Goal: Information Seeking & Learning: Find specific page/section

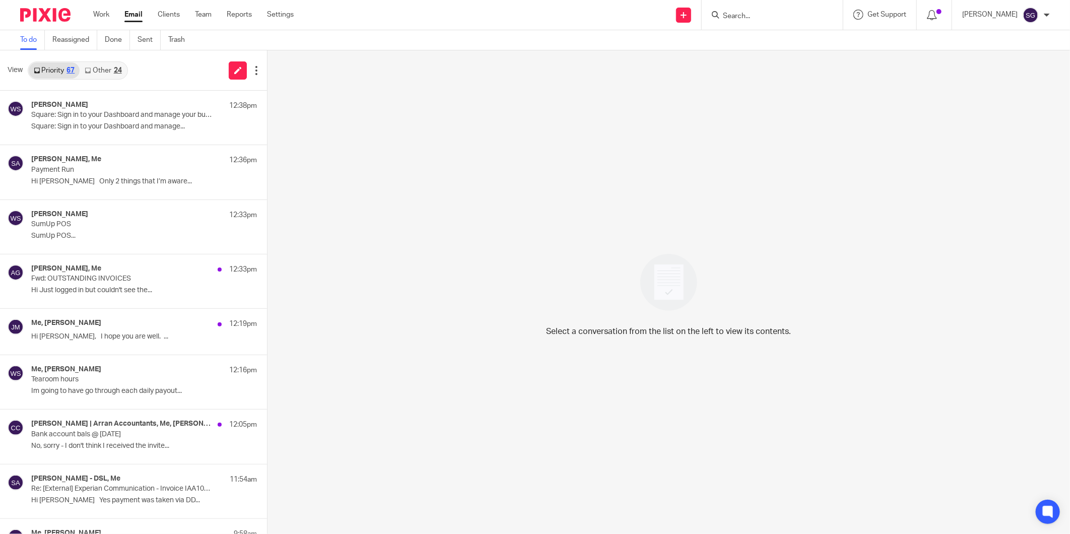
click at [761, 16] on input "Search" at bounding box center [767, 16] width 91 height 9
type input "tents"
click at [787, 44] on link at bounding box center [828, 43] width 216 height 23
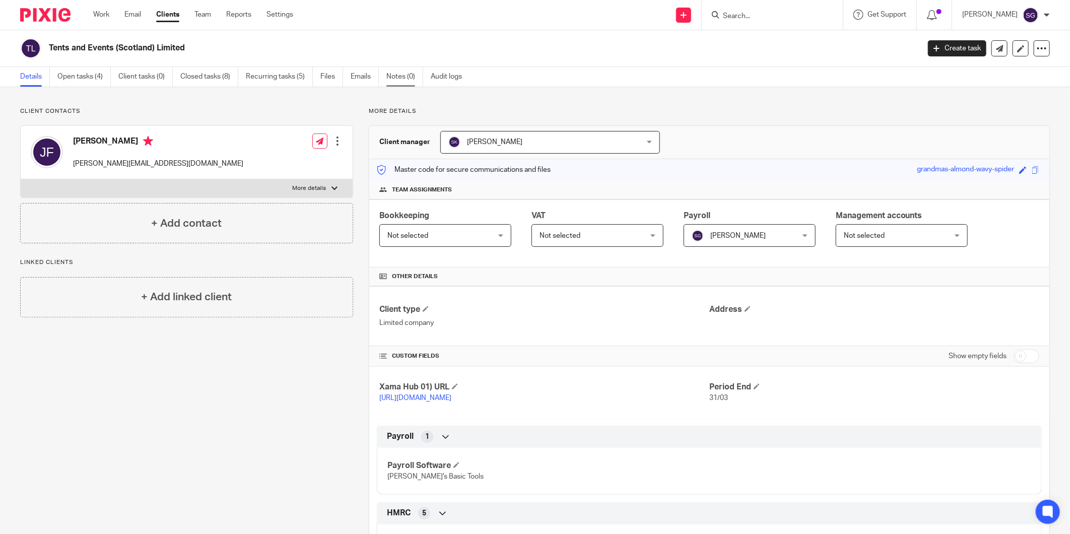
click at [406, 73] on link "Notes (0)" at bounding box center [405, 77] width 37 height 20
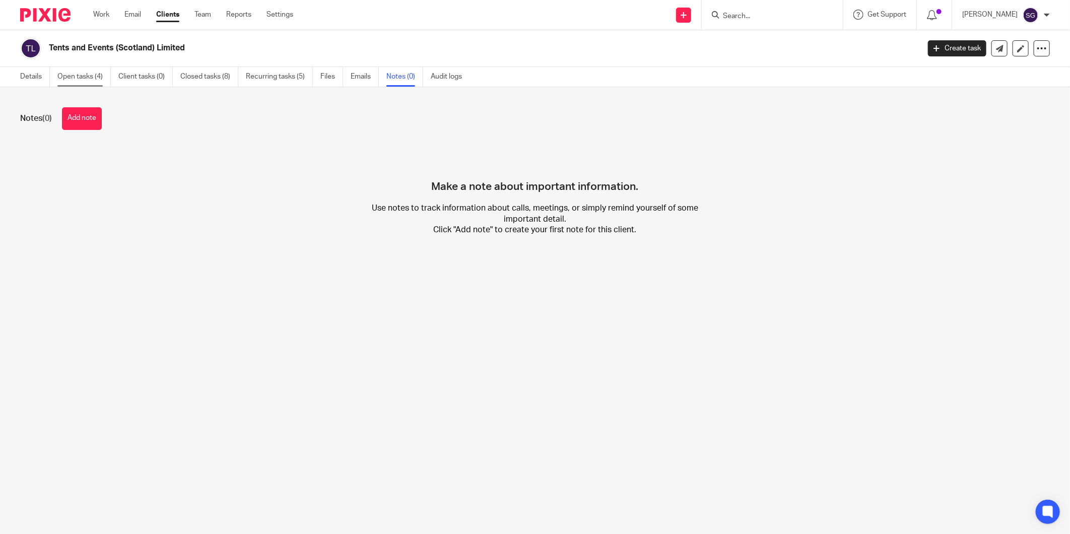
click at [83, 81] on link "Open tasks (4)" at bounding box center [83, 77] width 53 height 20
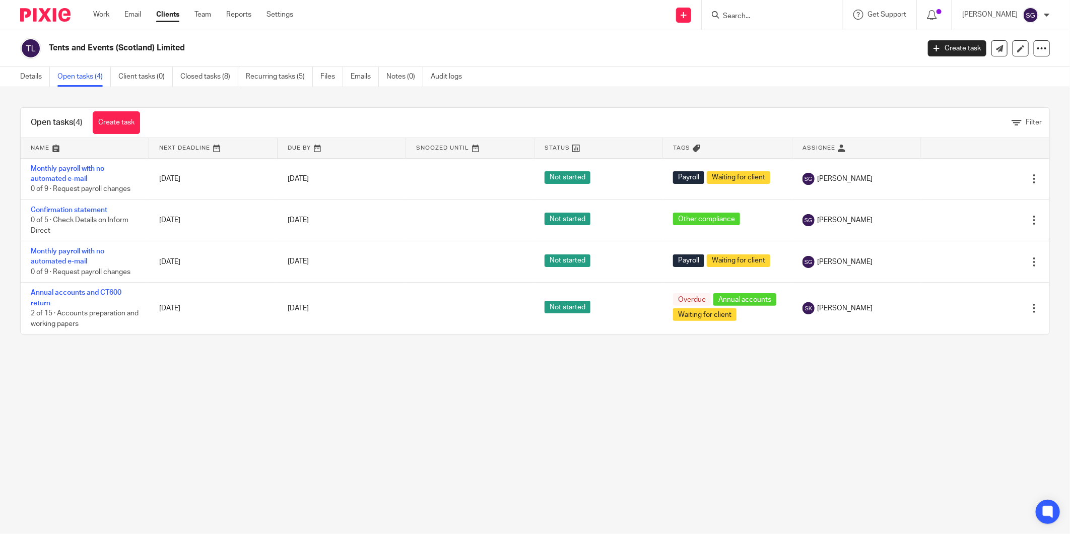
click at [360, 407] on main "Tents and Events (Scotland) Limited Create task Update from Companies House Exp…" at bounding box center [535, 267] width 1070 height 534
click at [129, 0] on html "Work Email Clients Team Reports Settings Work Email Clients Team Reports Settin…" at bounding box center [535, 267] width 1070 height 534
click at [741, 0] on html "Work Email Clients Team Reports Settings Work Email Clients Team Reports Settin…" at bounding box center [535, 267] width 1070 height 534
click at [745, 0] on html "Work Email Clients Team Reports Settings Work Email Clients Team Reports Settin…" at bounding box center [535, 267] width 1070 height 534
click at [129, 0] on html "Work Email Clients Team Reports Settings Work Email Clients Team Reports Settin…" at bounding box center [535, 267] width 1070 height 534
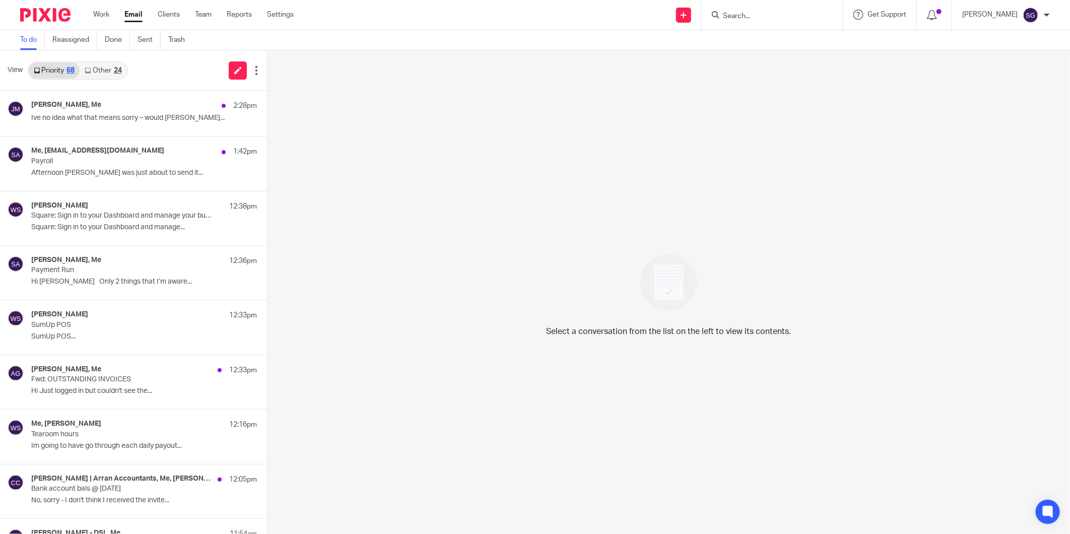
click at [768, 18] on input "Search" at bounding box center [767, 16] width 91 height 9
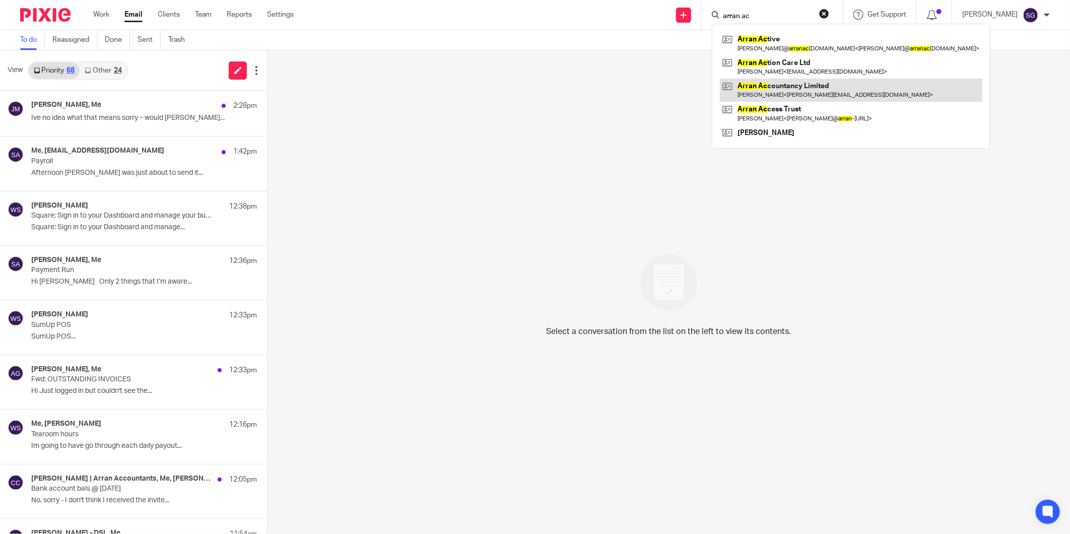
type input "arran ac"
click at [780, 93] on link at bounding box center [851, 90] width 263 height 23
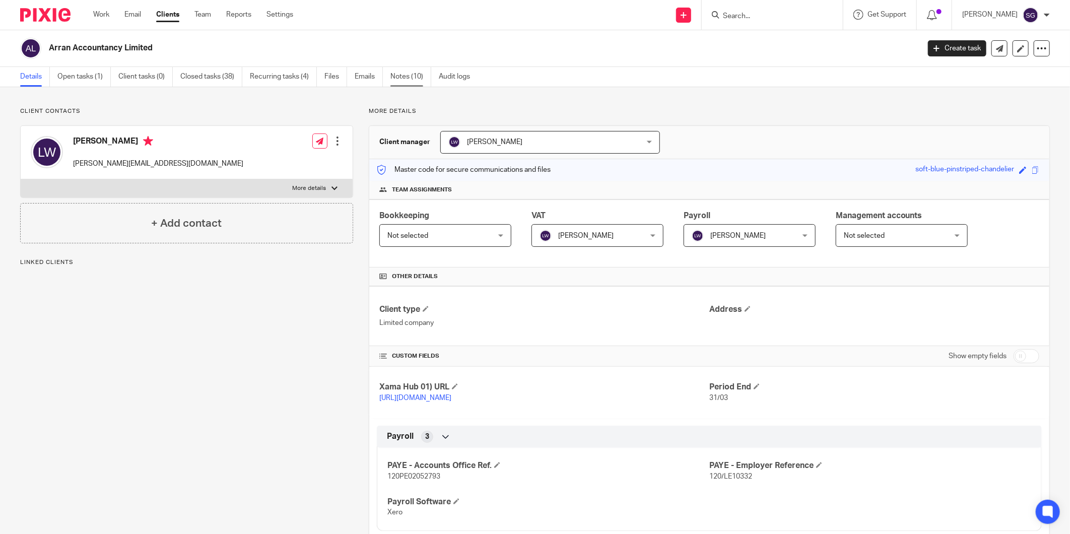
click at [413, 82] on link "Notes (10)" at bounding box center [411, 77] width 41 height 20
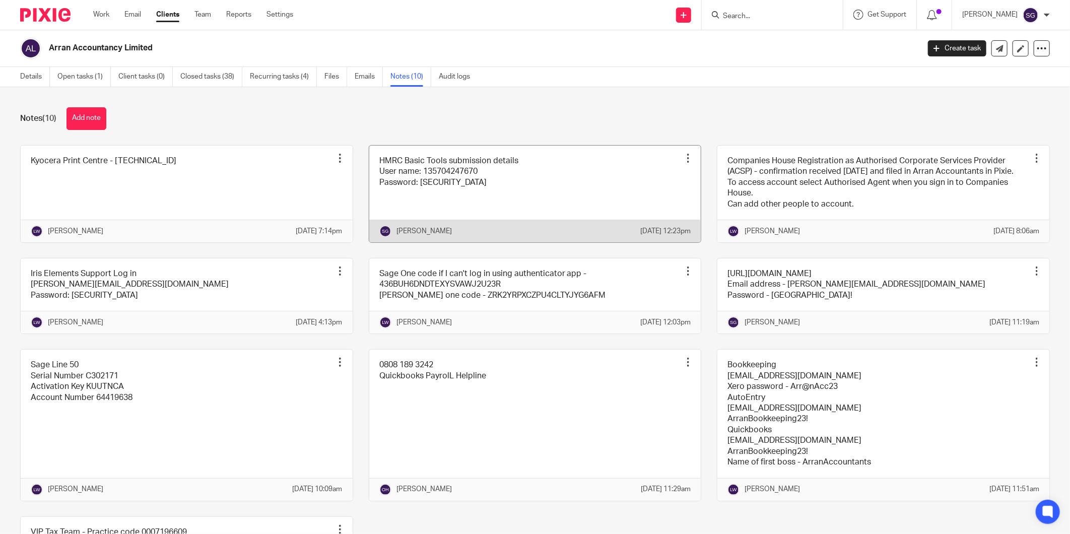
click at [516, 195] on link at bounding box center [535, 194] width 332 height 97
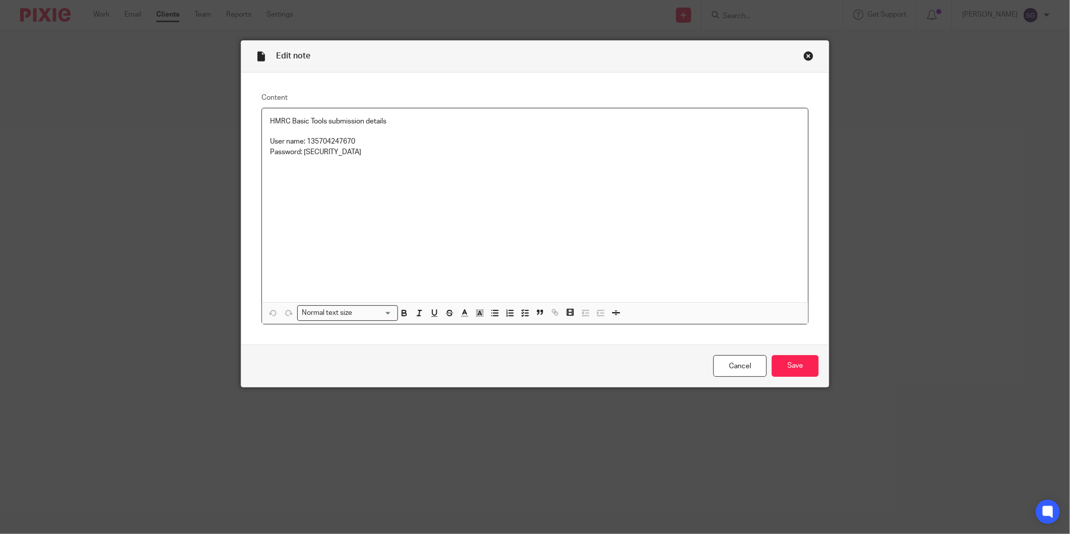
click at [807, 55] on div "Close this dialog window" at bounding box center [809, 56] width 10 height 10
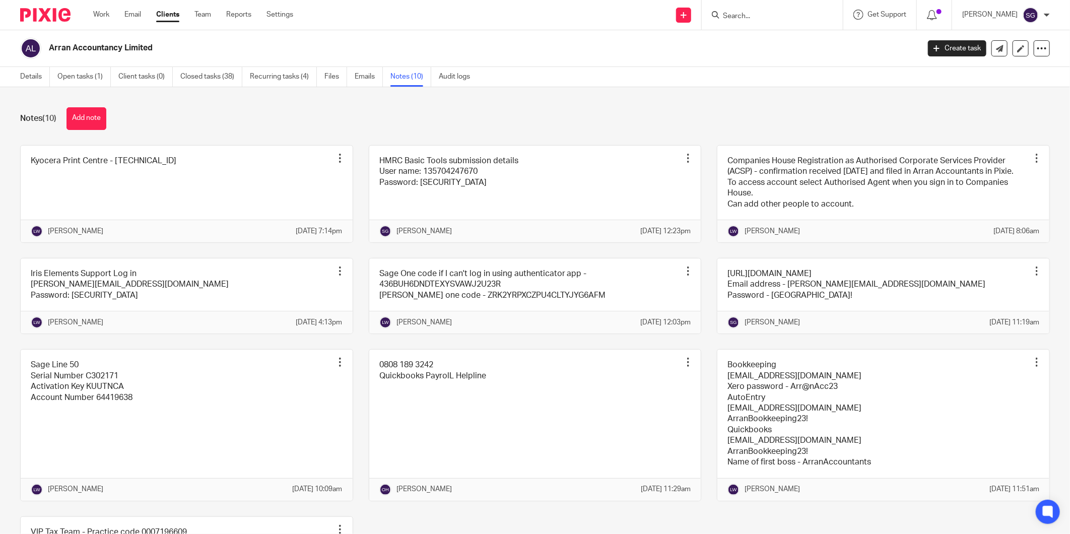
click at [760, 14] on input "Search" at bounding box center [767, 16] width 91 height 9
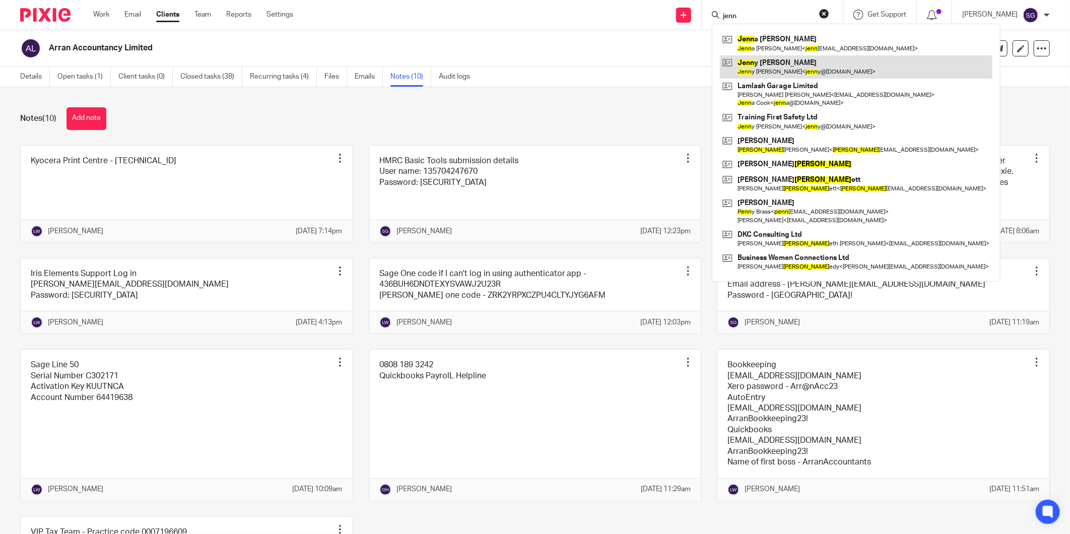
type input "jenn"
click at [805, 76] on link at bounding box center [856, 66] width 273 height 23
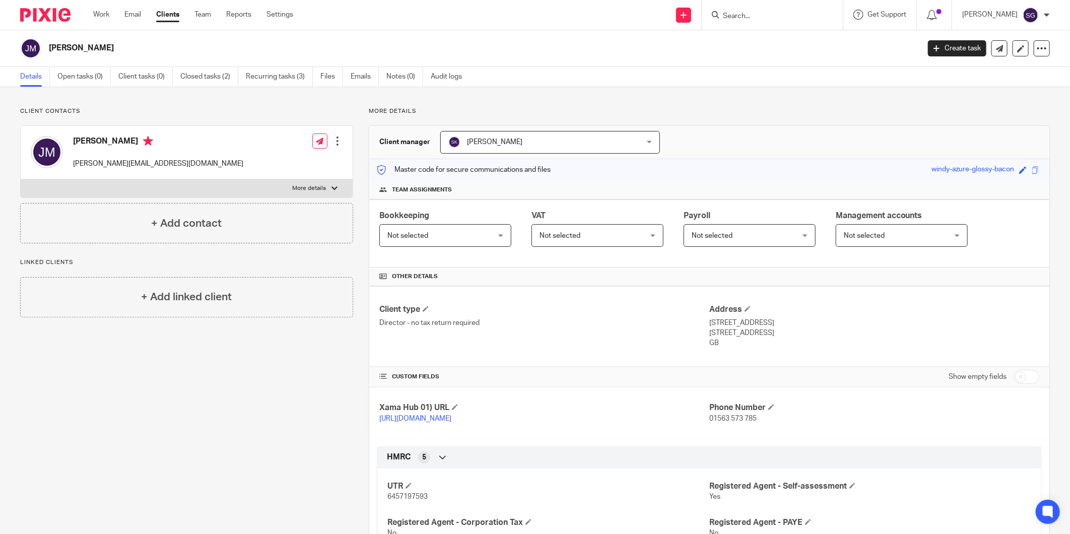
click at [738, 17] on input "Search" at bounding box center [767, 16] width 91 height 9
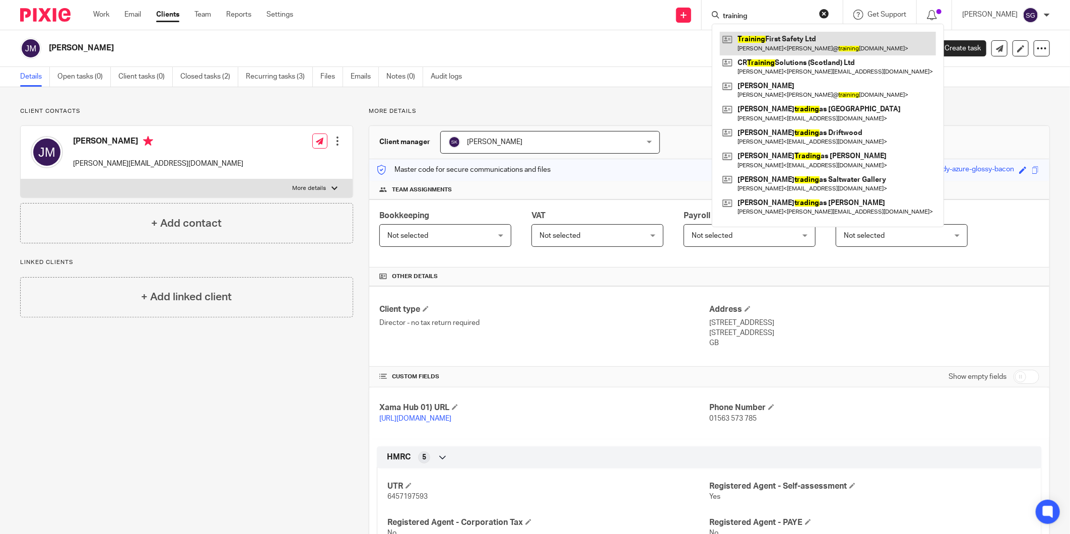
type input "training"
click at [784, 47] on link at bounding box center [828, 43] width 216 height 23
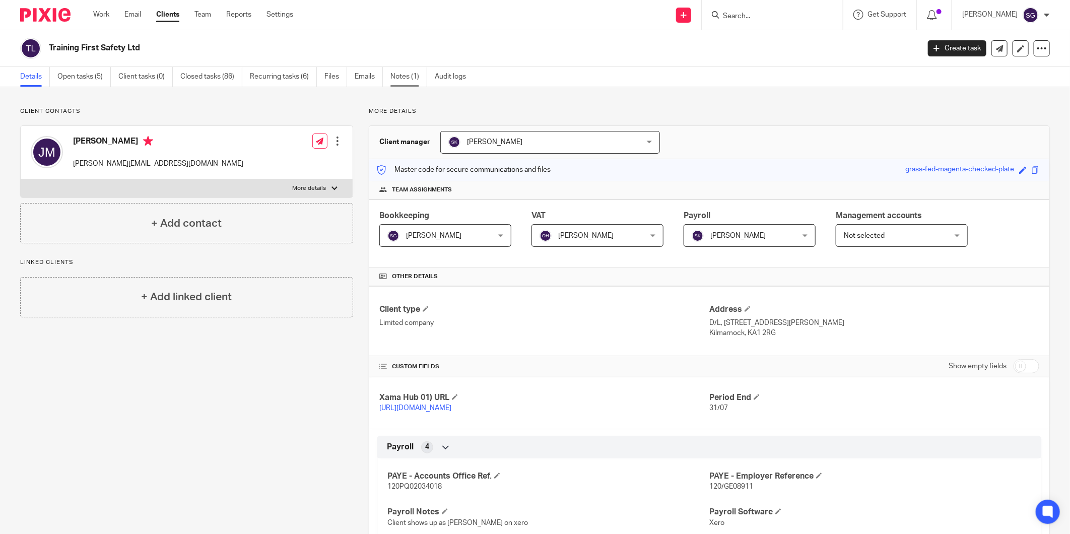
click at [403, 77] on link "Notes (1)" at bounding box center [409, 77] width 37 height 20
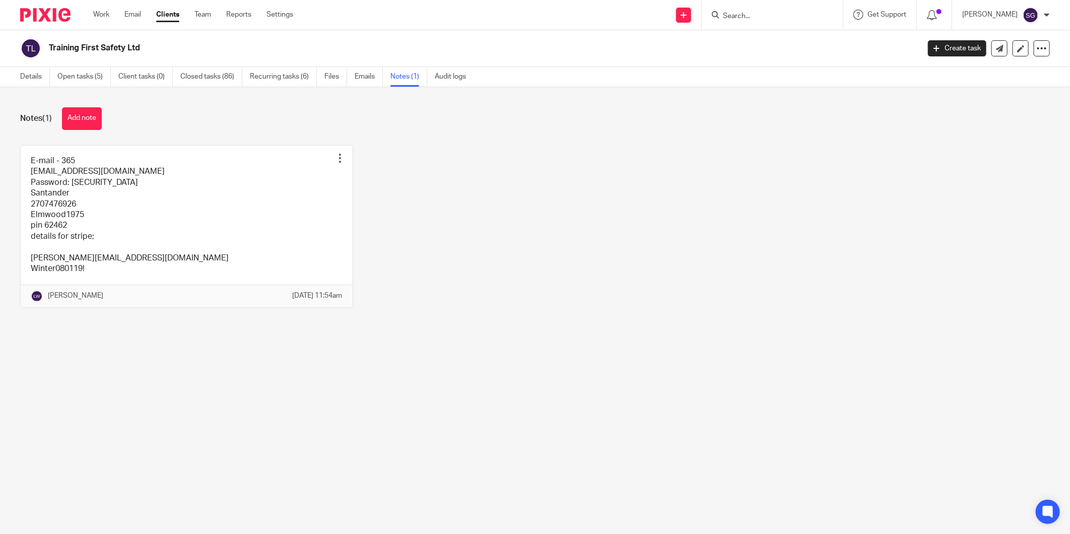
drag, startPoint x: 663, startPoint y: 96, endPoint x: 666, endPoint y: 69, distance: 27.4
click at [663, 96] on div "Notes (1) Add note E-mail - 365 [EMAIL_ADDRESS][DOMAIN_NAME] Password: [SECURIT…" at bounding box center [535, 215] width 1070 height 256
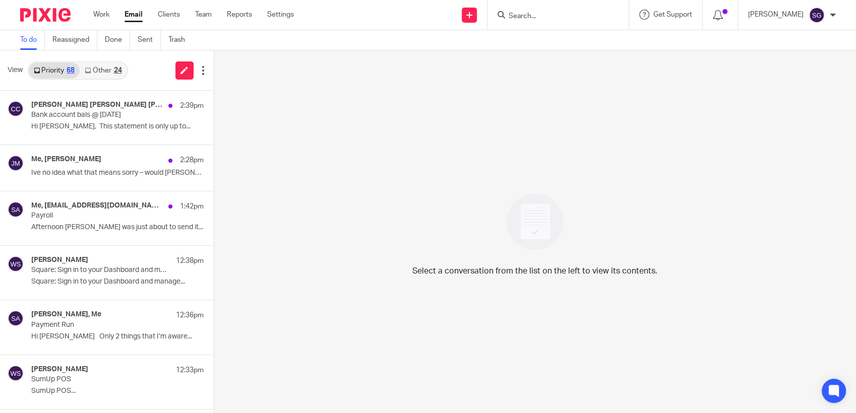
drag, startPoint x: 542, startPoint y: 14, endPoint x: 549, endPoint y: 15, distance: 7.1
click at [544, 15] on input "Search" at bounding box center [552, 16] width 91 height 9
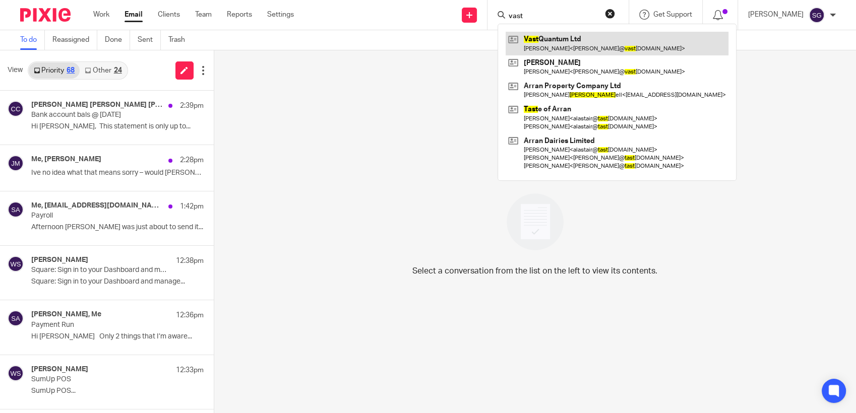
type input "vast"
click at [547, 37] on link at bounding box center [616, 43] width 223 height 23
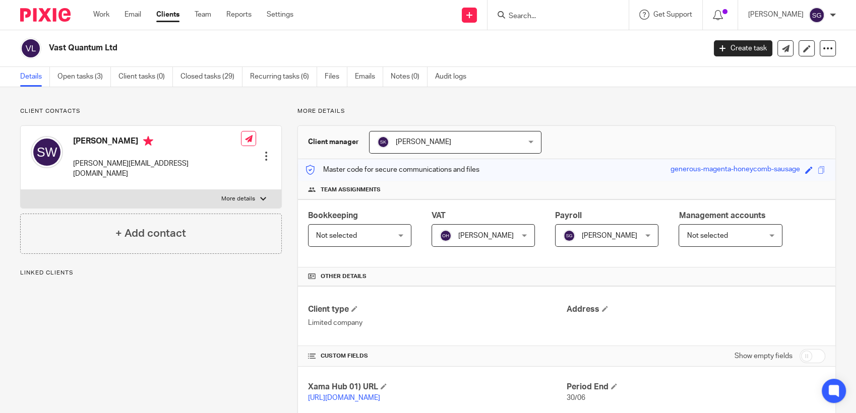
click at [376, 58] on div "Vast Quantum Ltd" at bounding box center [359, 48] width 678 height 21
click at [411, 38] on div "Vast Quantum Ltd" at bounding box center [359, 48] width 678 height 21
click at [421, 30] on div "Work Email Clients Team Reports Settings Work Email Clients Team Reports Settin…" at bounding box center [428, 15] width 856 height 30
drag, startPoint x: 418, startPoint y: 16, endPoint x: 502, endPoint y: 71, distance: 100.6
click at [420, 18] on div "Send new email Create task Add client Request signature Get Support Contact Sup…" at bounding box center [581, 15] width 547 height 30
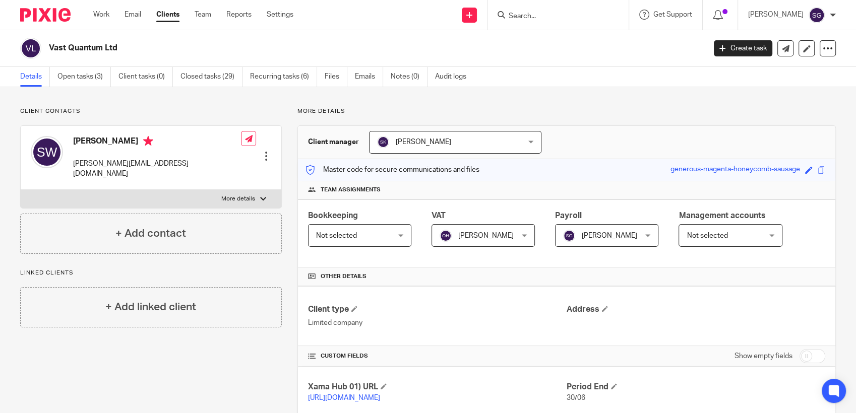
click at [575, 79] on div "Details Open tasks (3) Client tasks (0) Closed tasks (29) Recurring tasks (6) F…" at bounding box center [428, 77] width 856 height 20
click at [134, 18] on link "Email" at bounding box center [132, 15] width 17 height 10
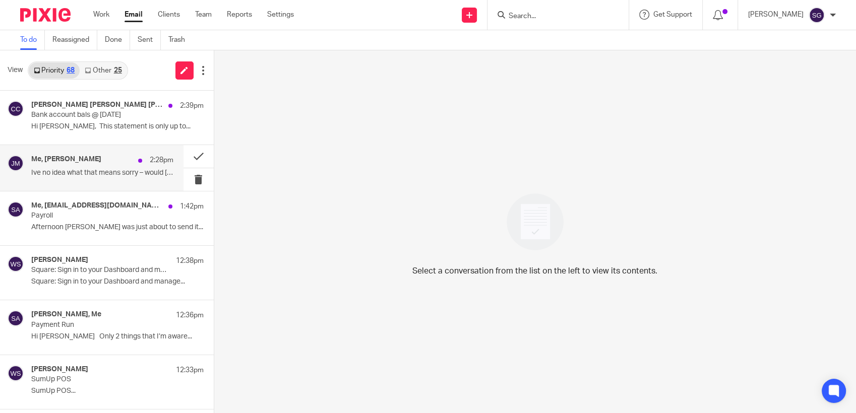
click at [97, 159] on h4 "Me, Jenny McIntyre" at bounding box center [66, 159] width 70 height 9
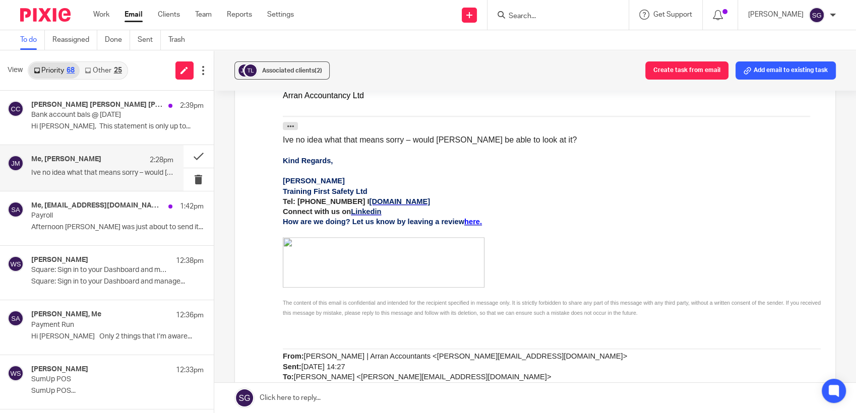
scroll to position [504, 0]
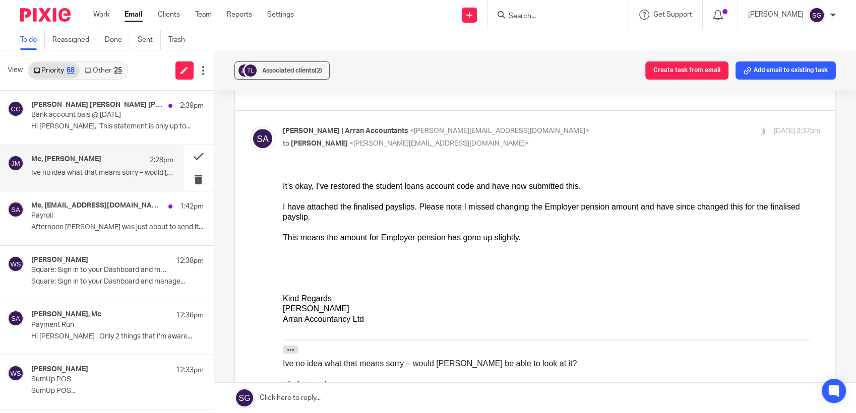
click at [133, 14] on link "Email" at bounding box center [133, 15] width 18 height 10
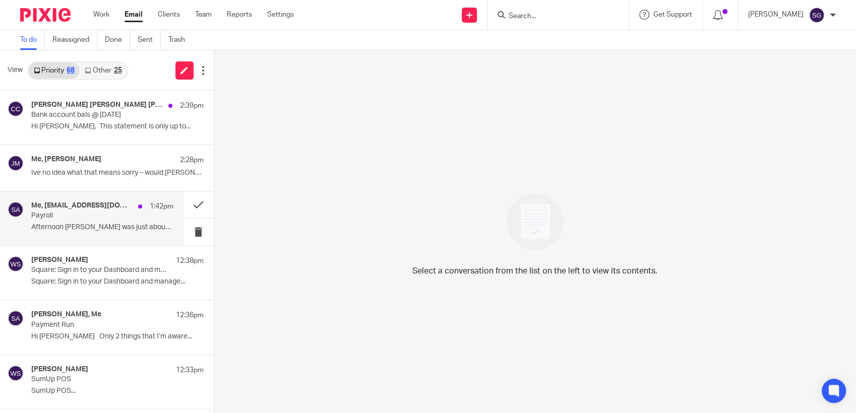
click at [65, 226] on p "Afternoon [PERSON_NAME] was just about to send it..." at bounding box center [102, 227] width 142 height 9
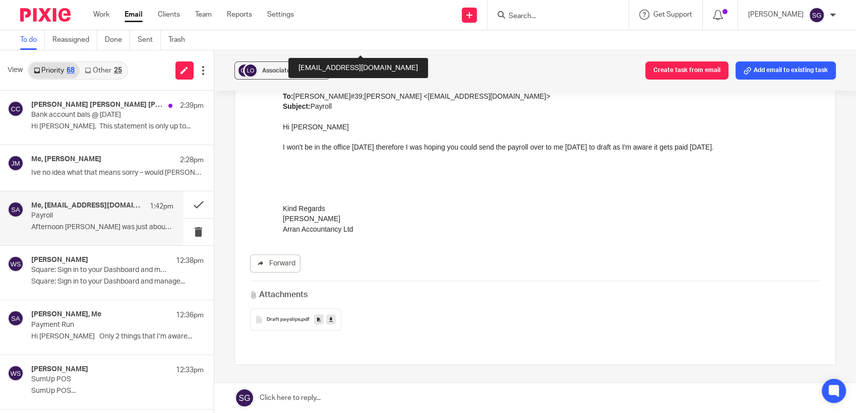
scroll to position [641, 0]
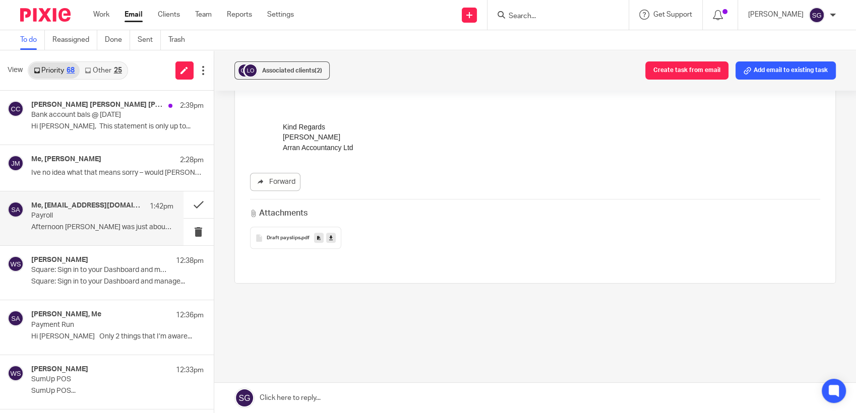
click at [137, 17] on link "Email" at bounding box center [133, 15] width 18 height 10
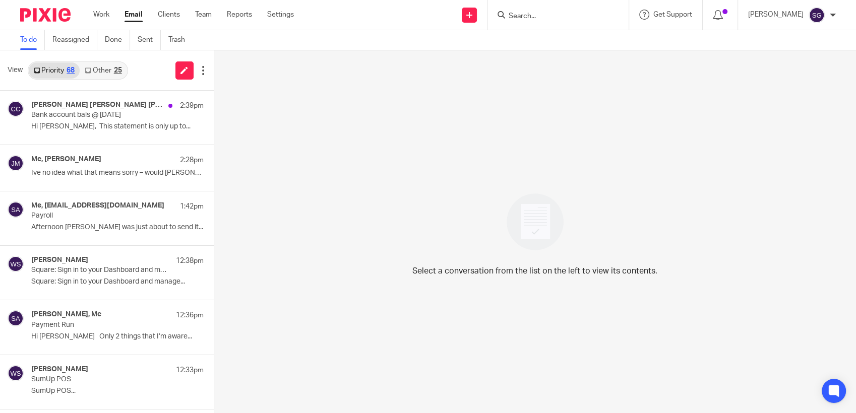
click at [543, 18] on input "Search" at bounding box center [552, 16] width 91 height 9
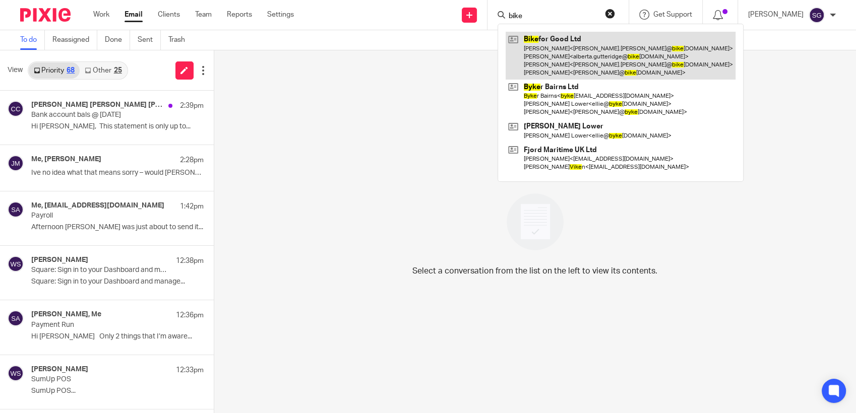
type input "bike"
click at [550, 52] on link at bounding box center [620, 56] width 230 height 48
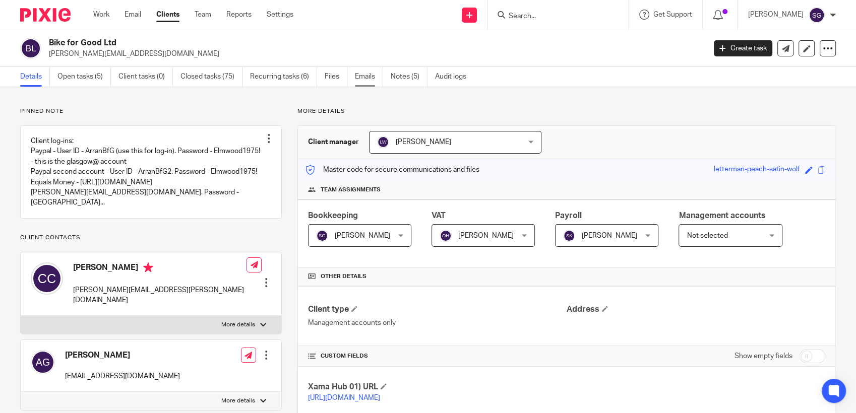
click at [368, 77] on link "Emails" at bounding box center [369, 77] width 28 height 20
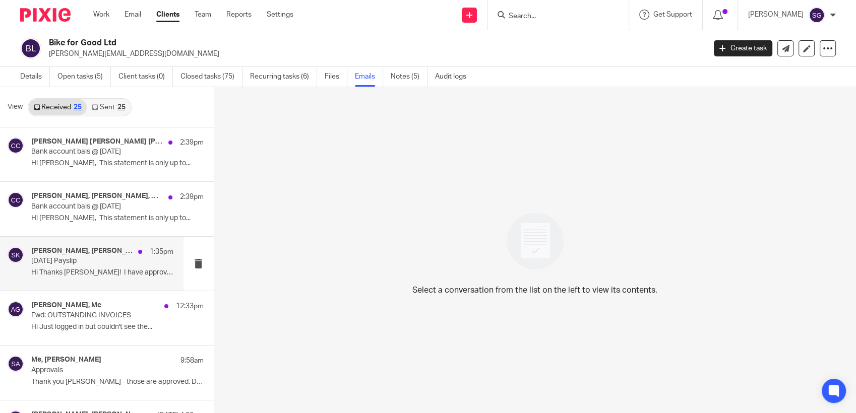
click at [93, 264] on p "September 2025 Payslip" at bounding box center [87, 261] width 113 height 9
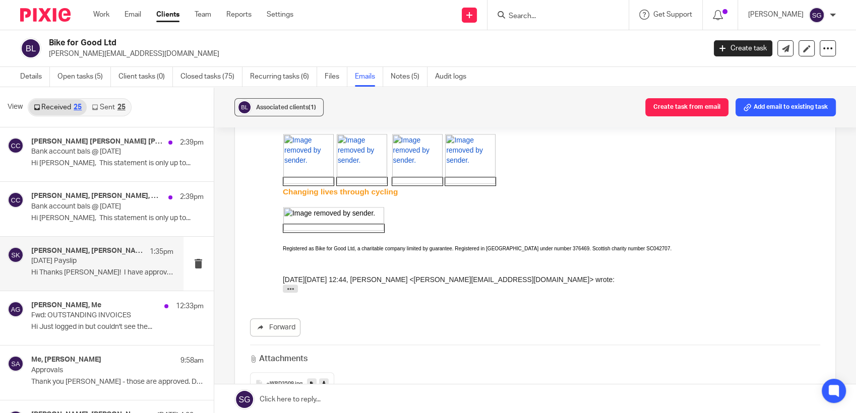
scroll to position [728, 0]
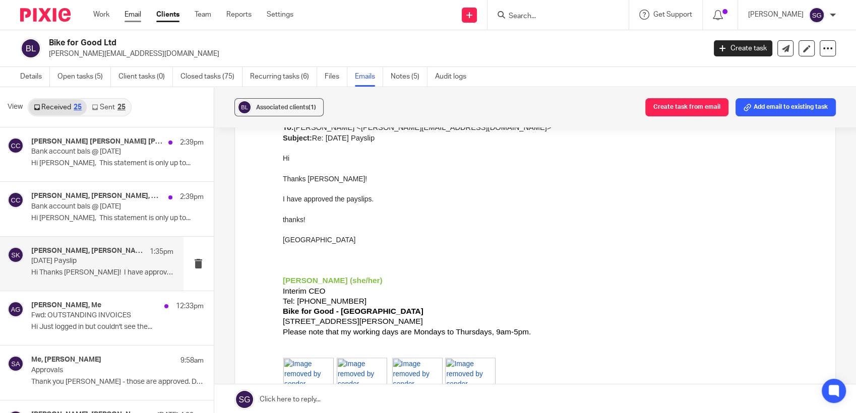
click at [134, 9] on div "Work Email Clients Team Reports Settings Work Email Clients Team Reports Settin…" at bounding box center [195, 15] width 225 height 30
click at [134, 10] on link "Email" at bounding box center [132, 15] width 17 height 10
